Goal: Information Seeking & Learning: Check status

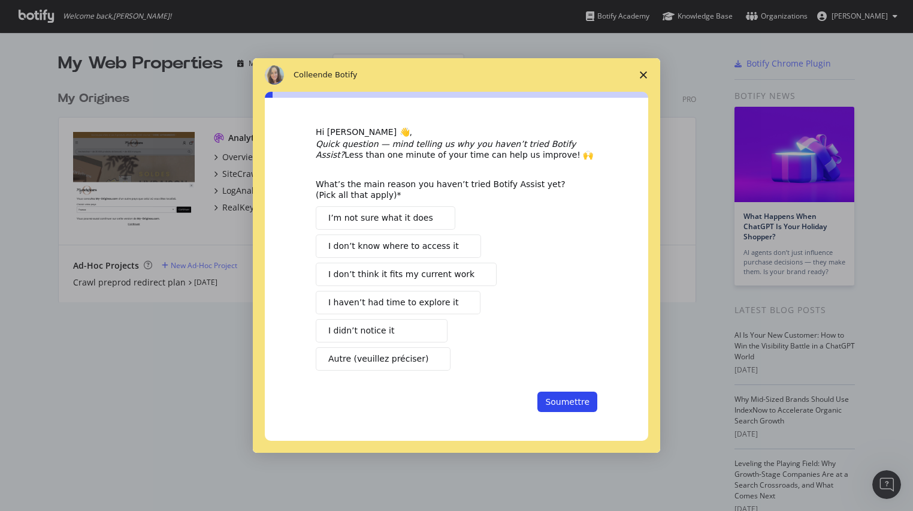
click at [644, 78] on icon "Fermer l'enquête" at bounding box center [643, 74] width 7 height 7
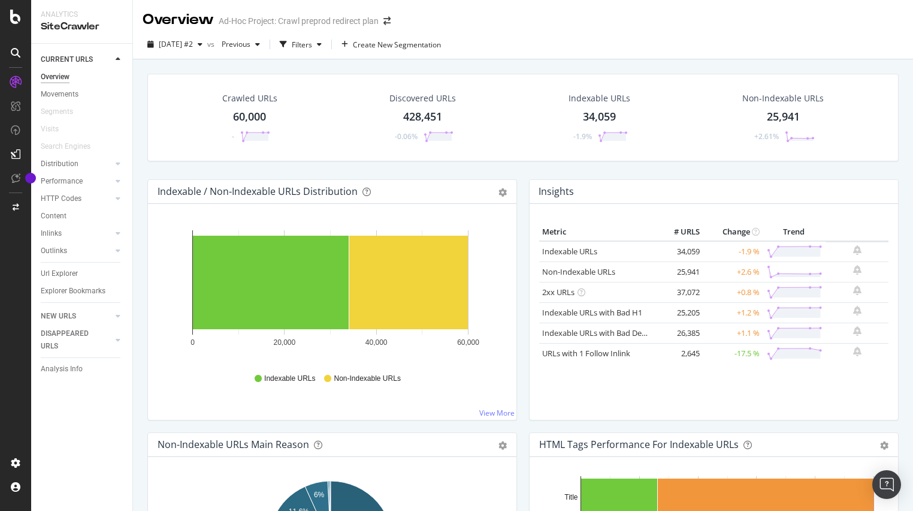
click at [515, 233] on div "Indexable / Non-Indexable URLs Distribution Bar Bar (by Percentage) Table Expor…" at bounding box center [332, 305] width 382 height 253
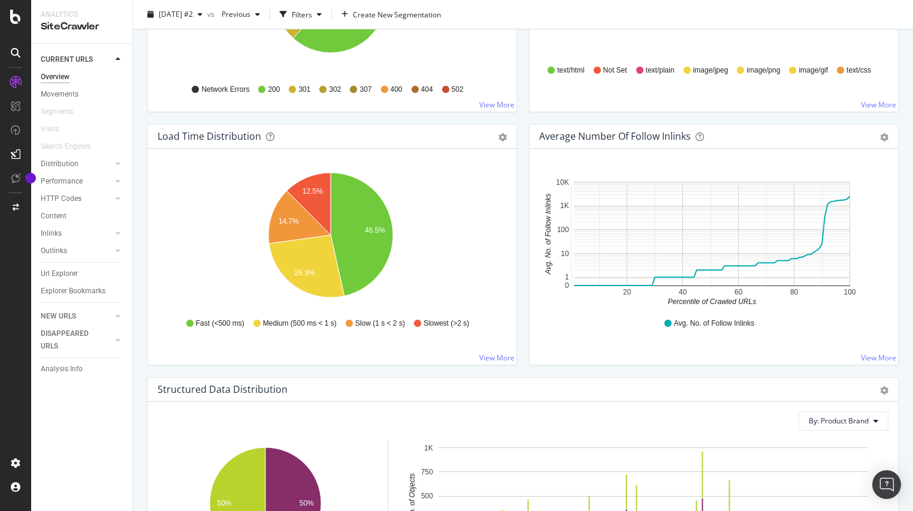
scroll to position [1228, 0]
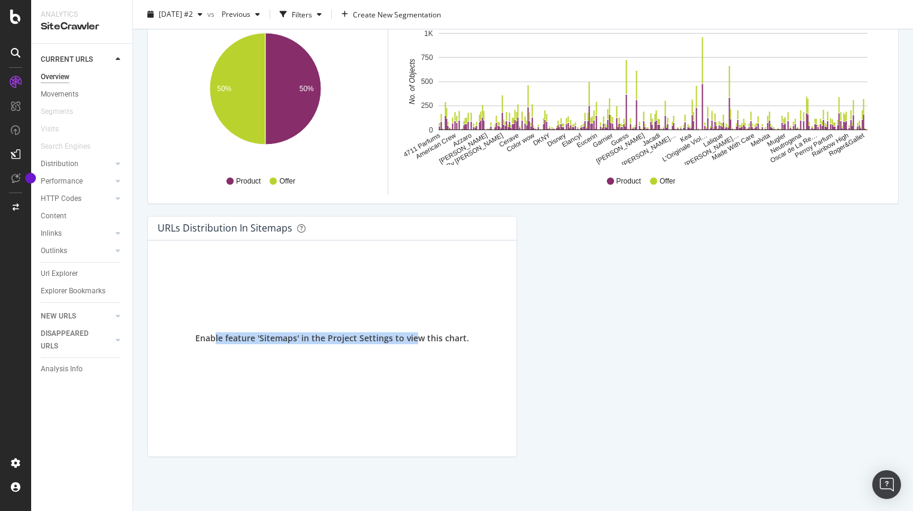
drag, startPoint x: 321, startPoint y: 342, endPoint x: 534, endPoint y: 349, distance: 213.4
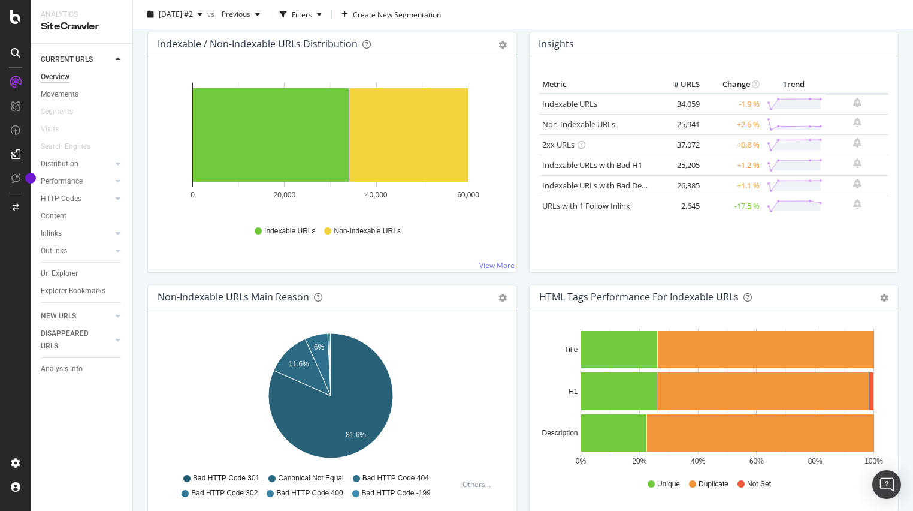
scroll to position [0, 0]
